Goal: Task Accomplishment & Management: Manage account settings

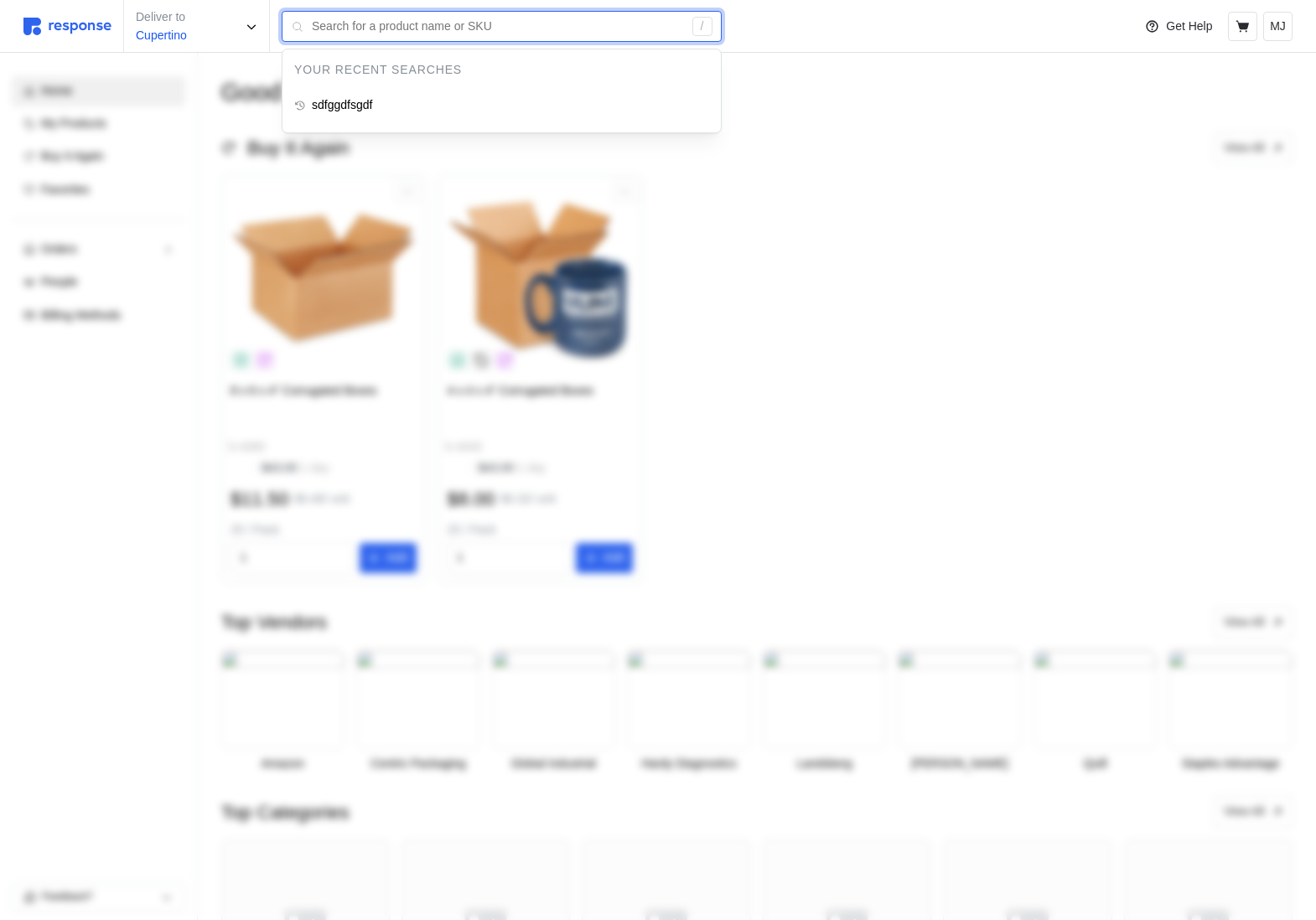
click at [382, 33] on input "text" at bounding box center [498, 27] width 371 height 30
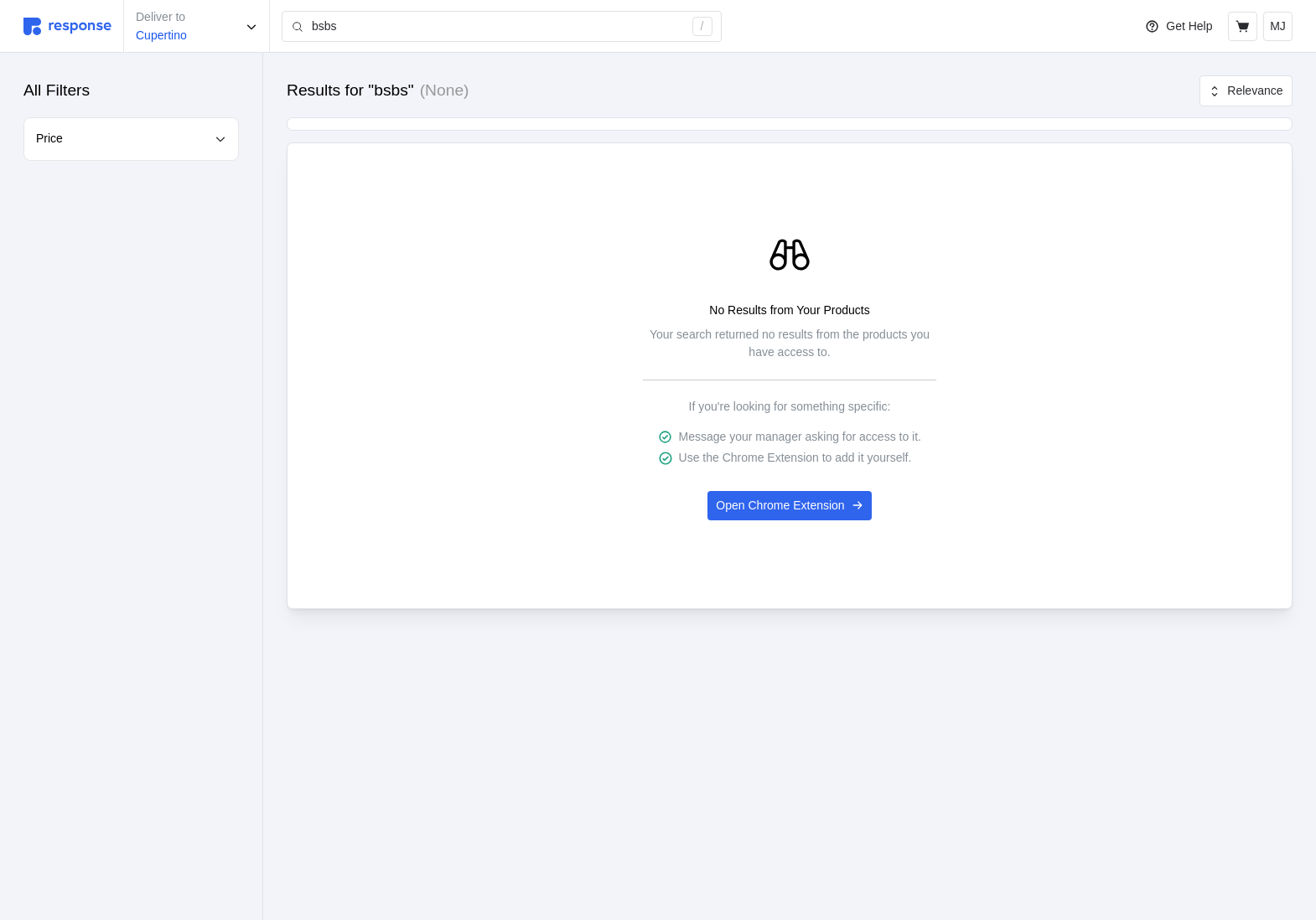
click at [139, 136] on div "Price" at bounding box center [131, 139] width 191 height 19
click at [290, 108] on div "Results for "bsbs" (None) Relevance No Results from Your Products Your search r…" at bounding box center [790, 366] width 1053 height 627
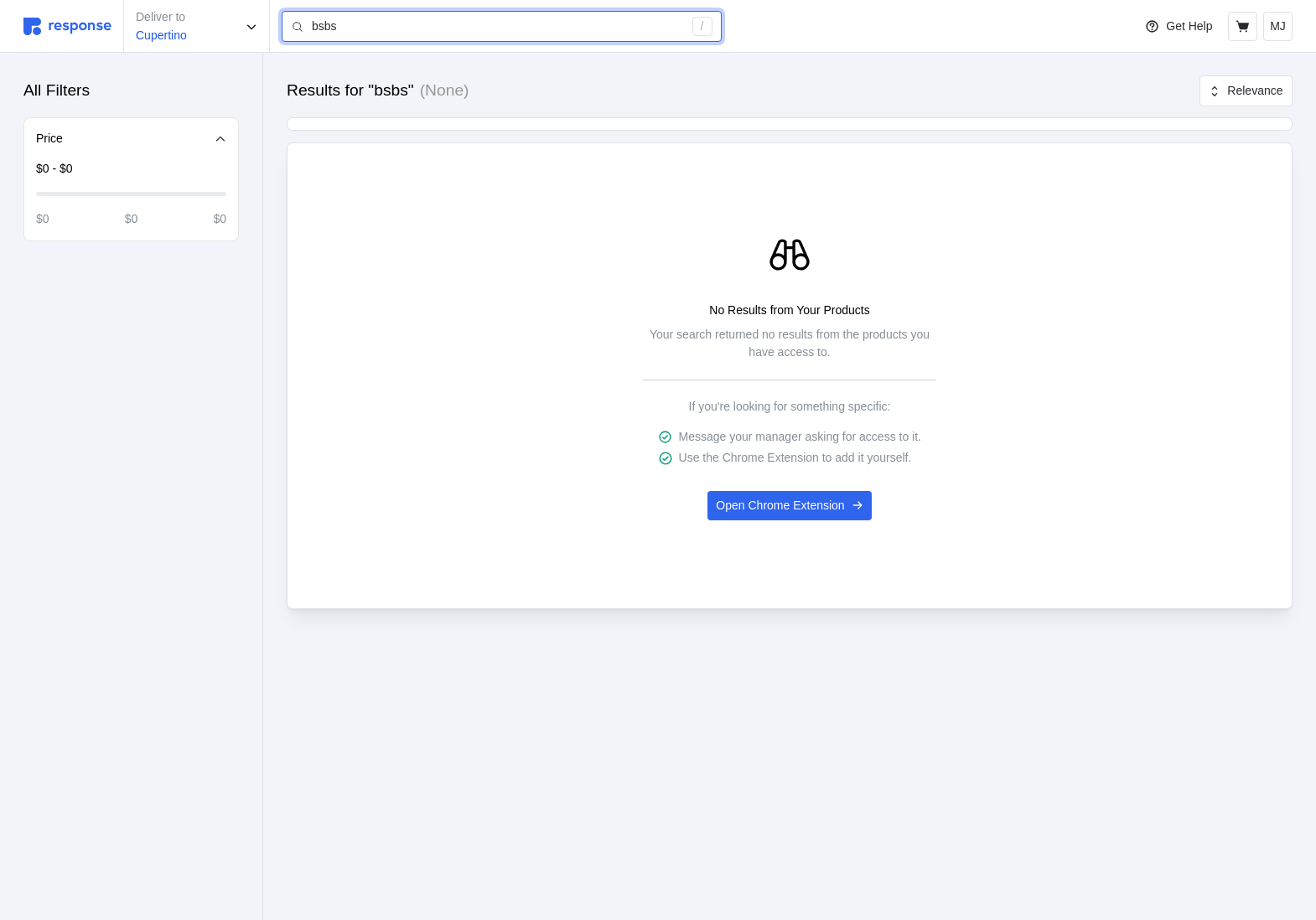
click at [389, 28] on input "bsbs" at bounding box center [498, 27] width 371 height 30
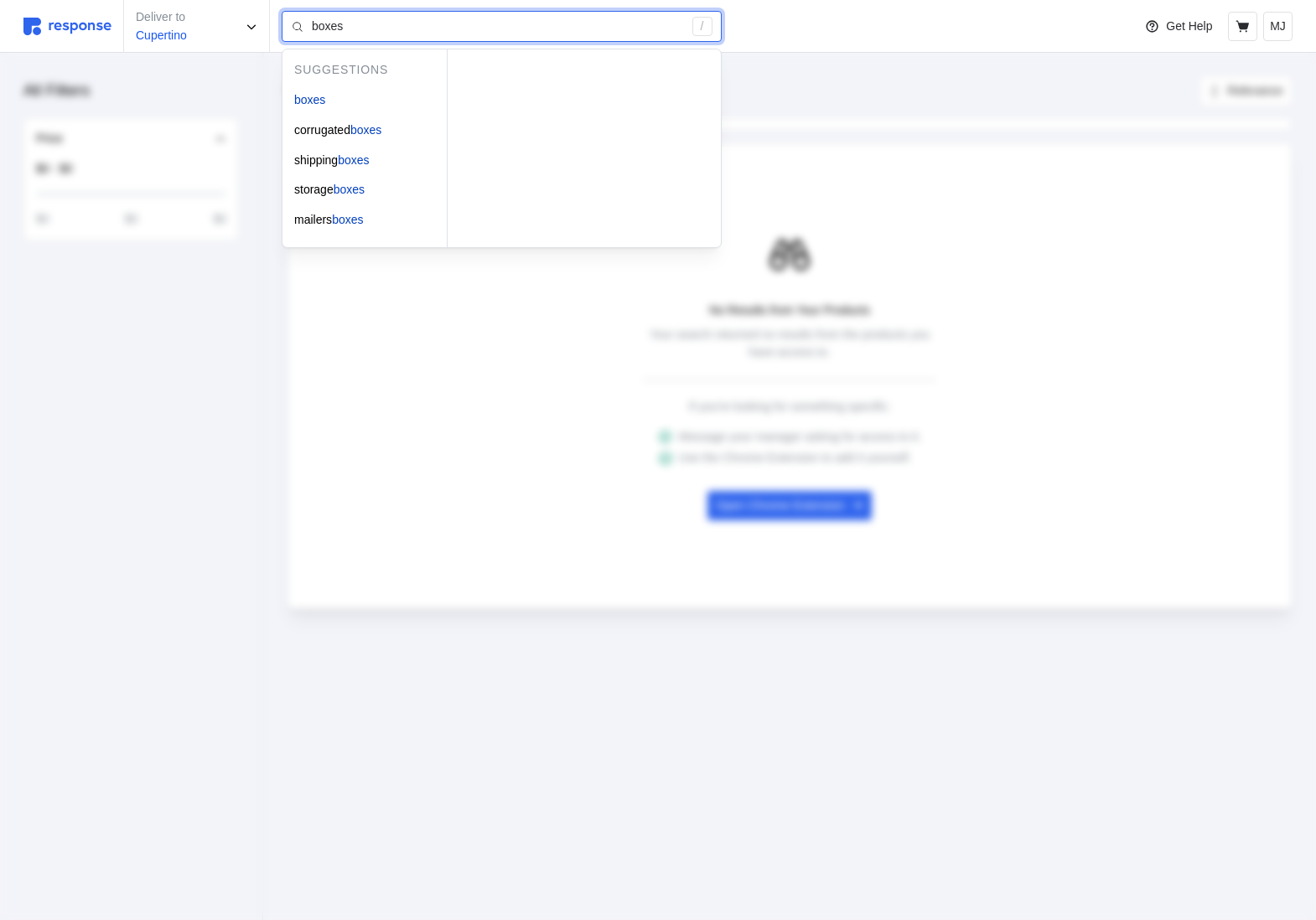
type input "boxes"
click at [437, 310] on div "No Results from Your Products Your search returned no results from the products…" at bounding box center [789, 376] width 980 height 289
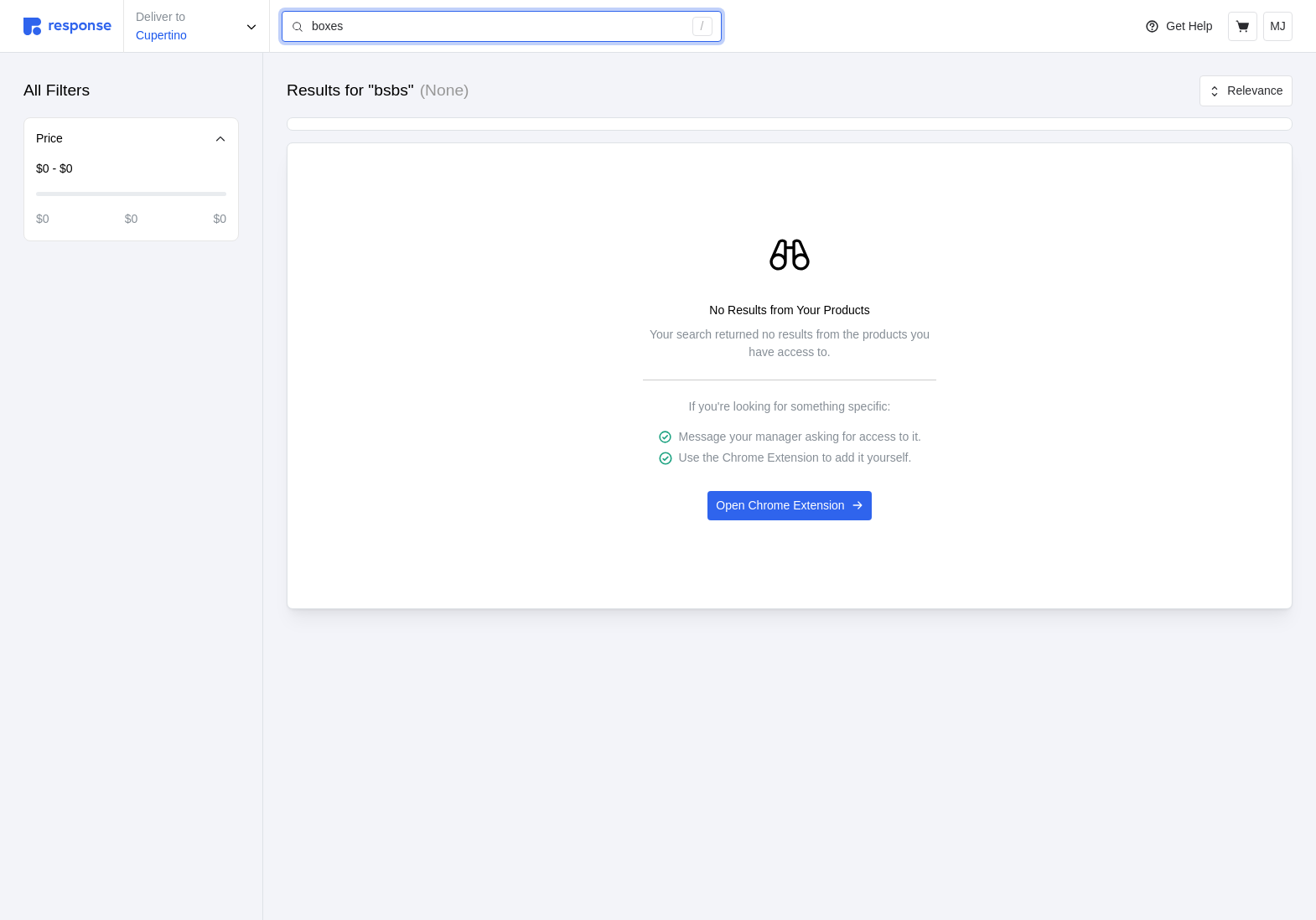
click at [372, 21] on input "boxes" at bounding box center [498, 27] width 371 height 30
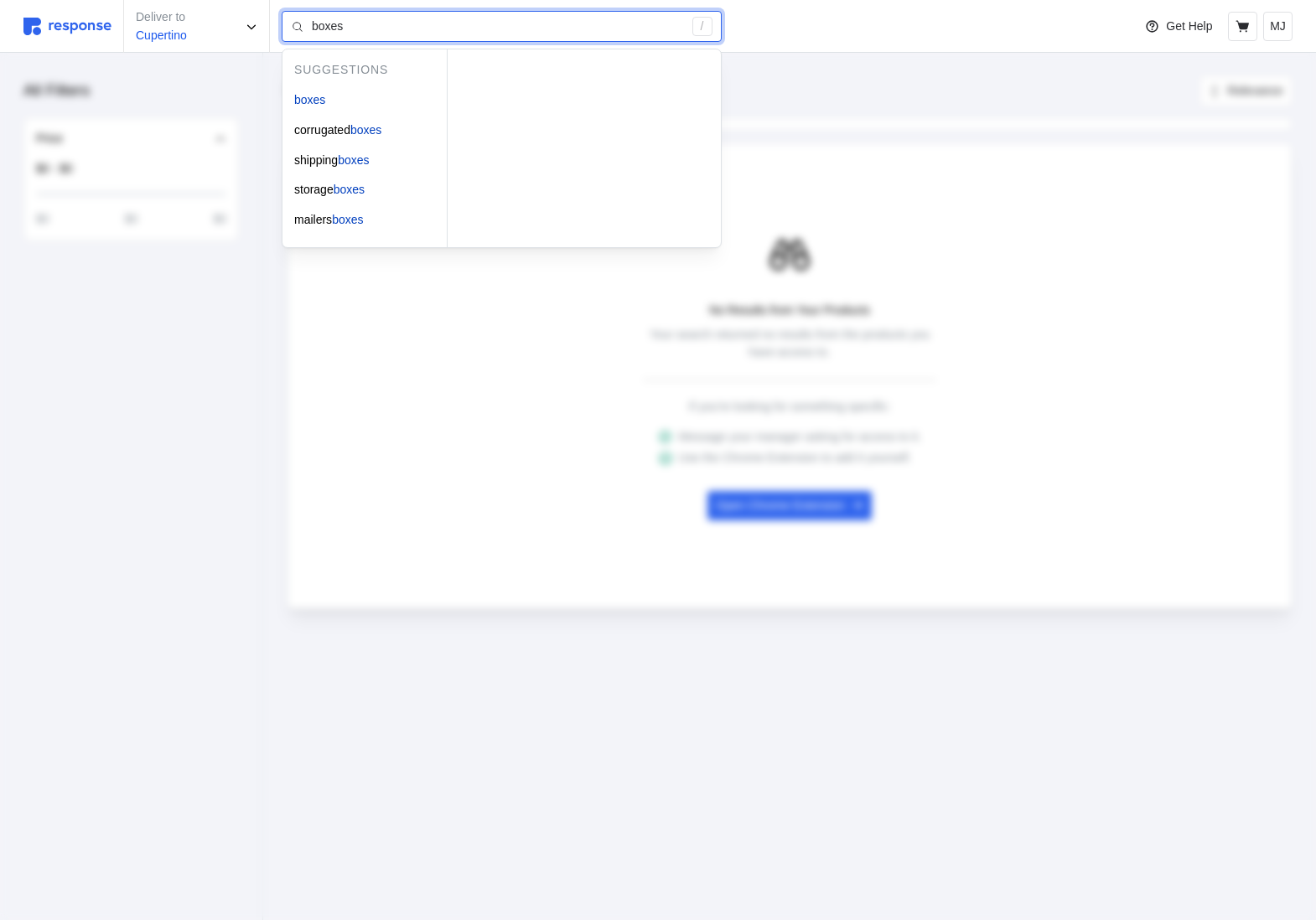
click at [490, 35] on input "boxes" at bounding box center [498, 27] width 371 height 30
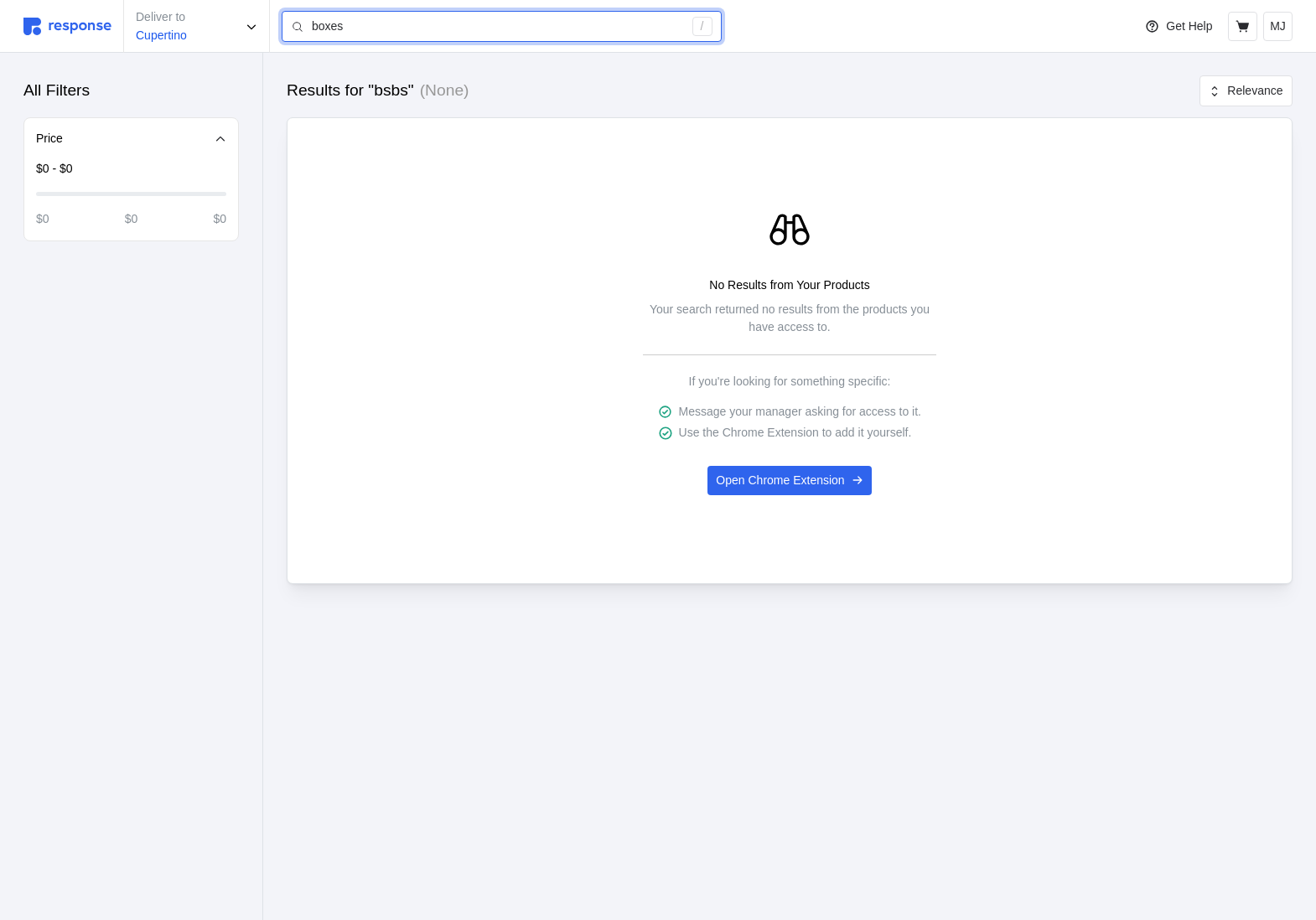
click at [365, 30] on input "boxes" at bounding box center [498, 27] width 371 height 30
click at [1283, 32] on p "MJ" at bounding box center [1277, 27] width 16 height 19
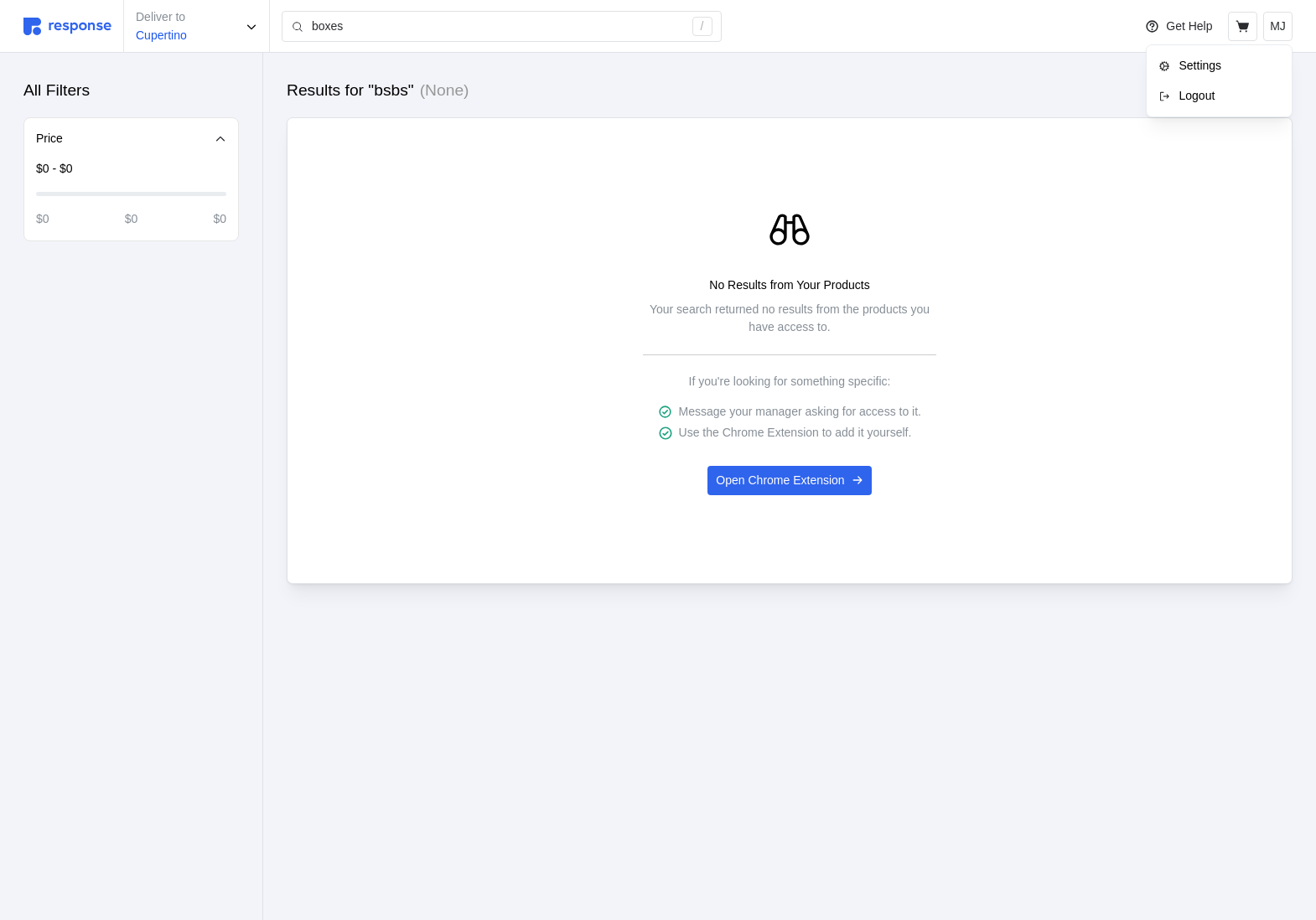
click at [1249, 100] on p "Logout" at bounding box center [1227, 96] width 107 height 19
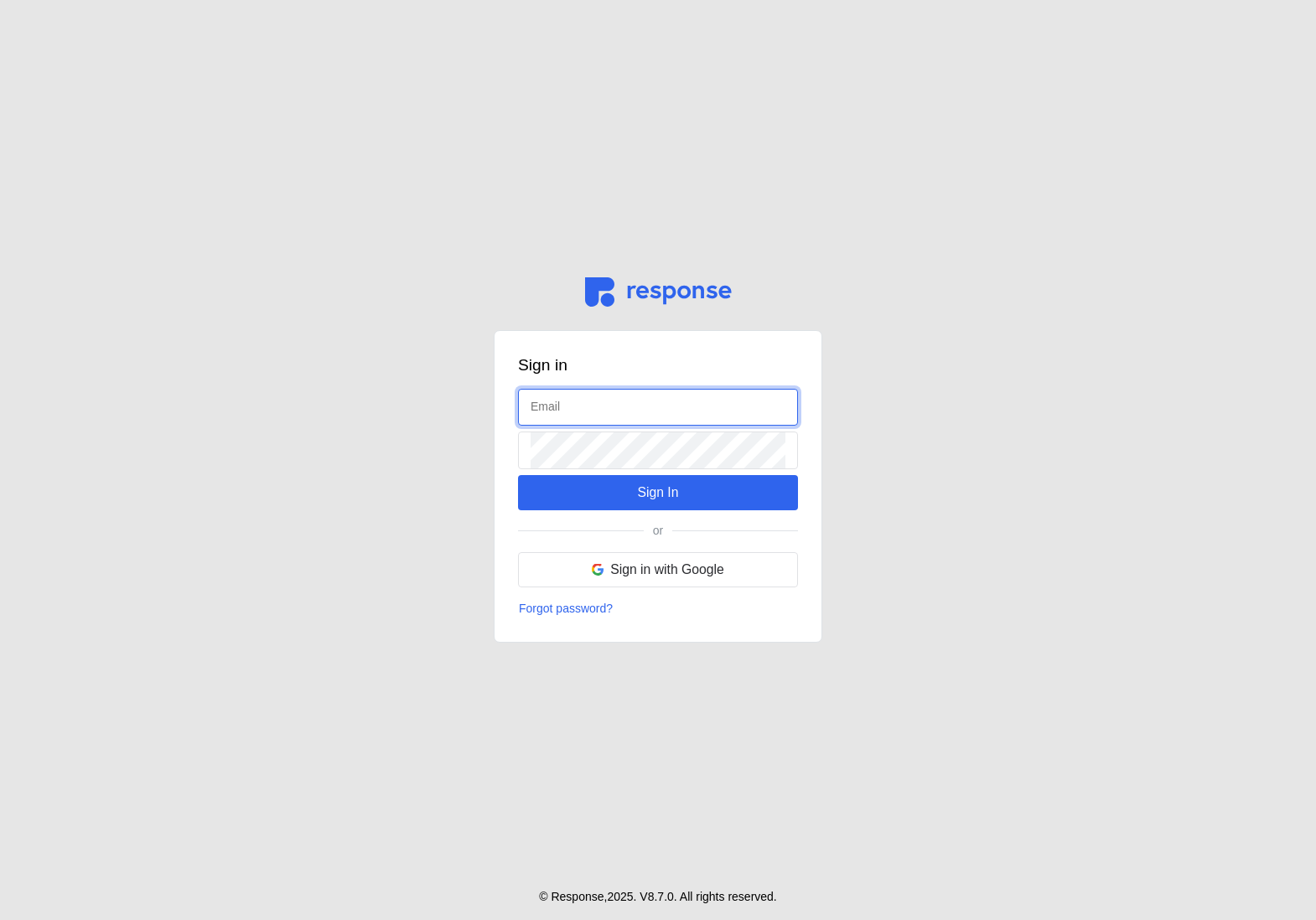
click at [601, 418] on input "text" at bounding box center [658, 407] width 254 height 36
type input "[EMAIL_ADDRESS][DOMAIN_NAME]"
